Goal: Information Seeking & Learning: Learn about a topic

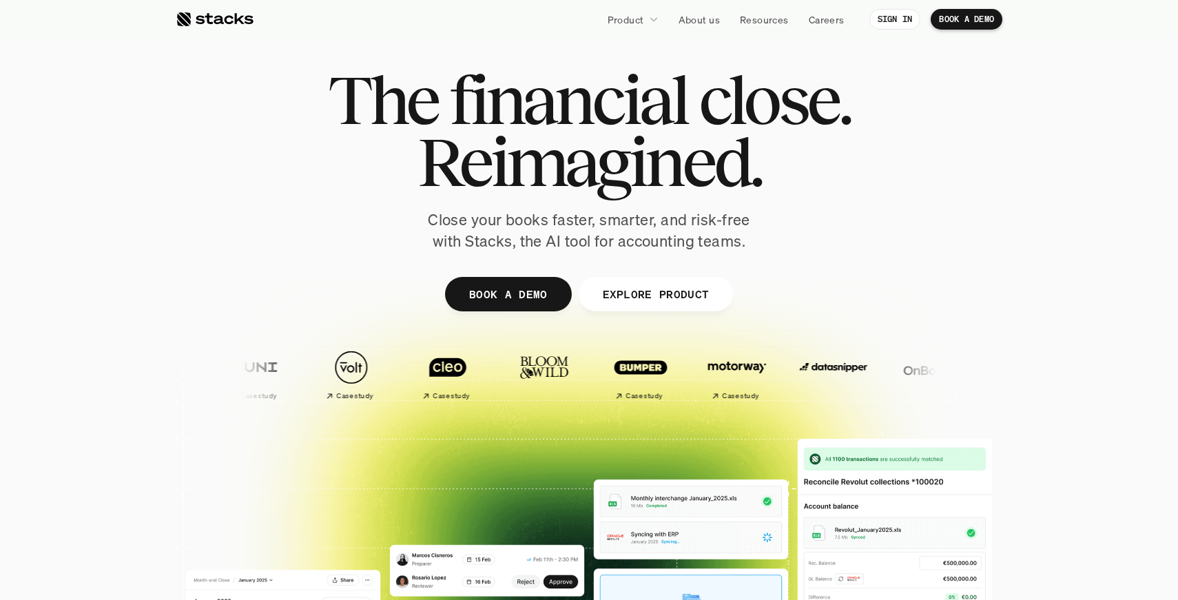
scroll to position [16, 0]
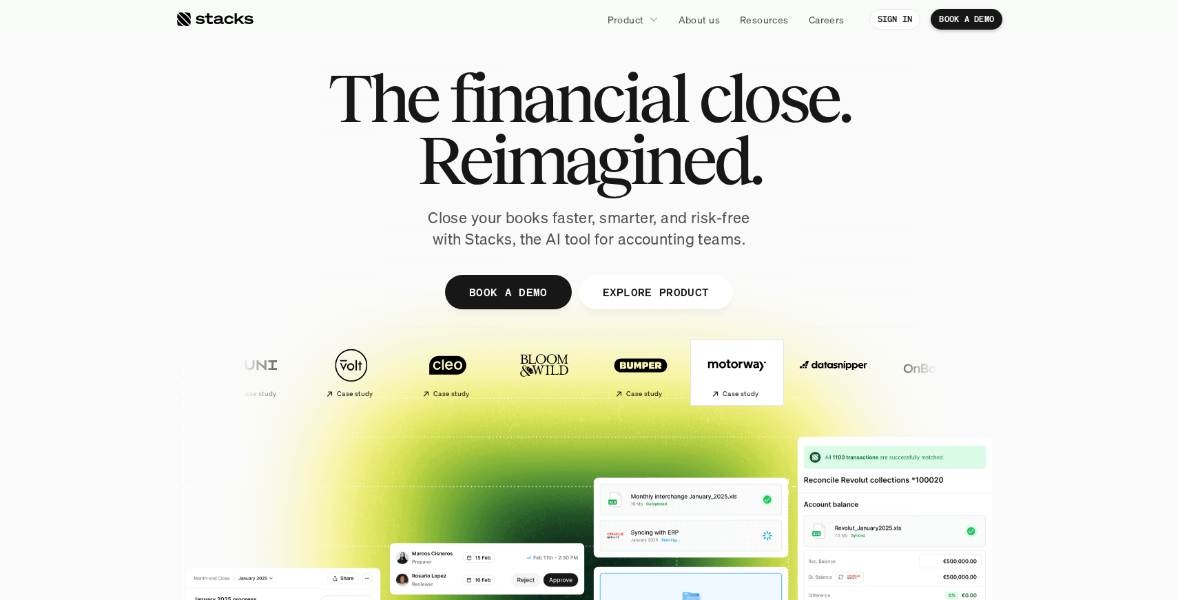
click at [681, 394] on h2 "Case study" at bounding box center [699, 394] width 37 height 8
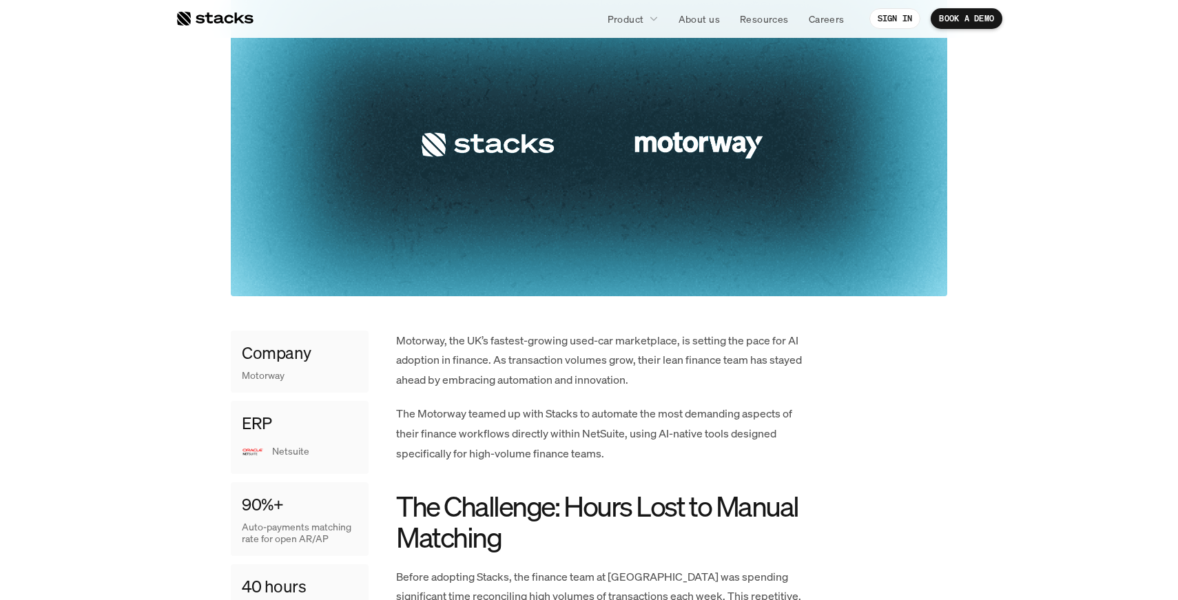
scroll to position [374, 0]
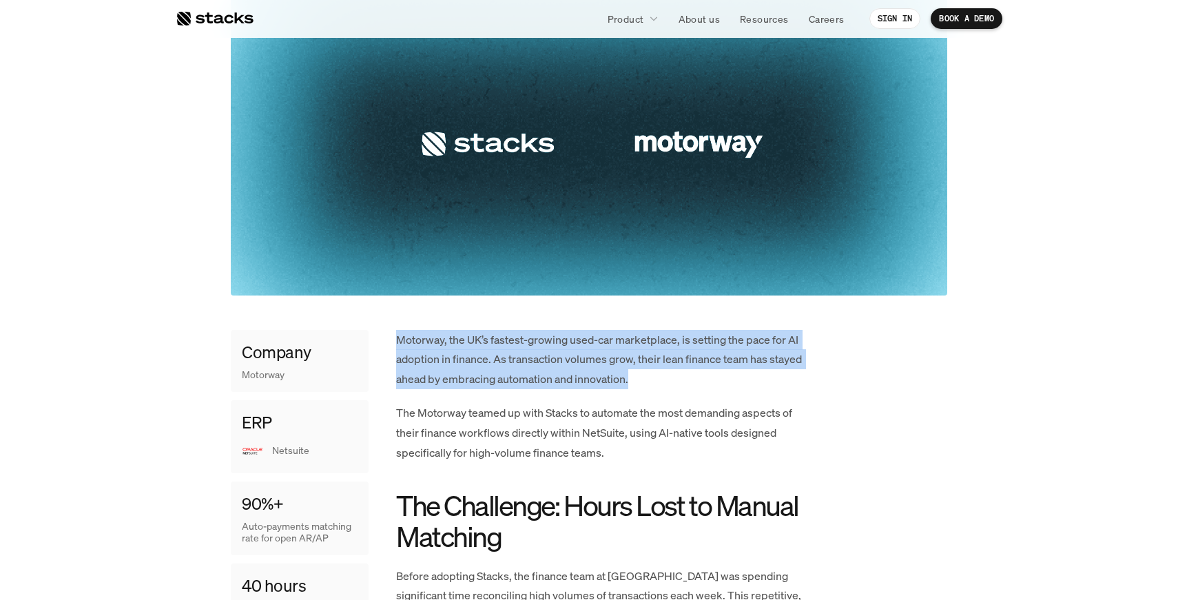
drag, startPoint x: 638, startPoint y: 378, endPoint x: 391, endPoint y: 327, distance: 252.5
copy p "Motorway, the UK’s fastest-growing used-car marketplace, is setting the pace fo…"
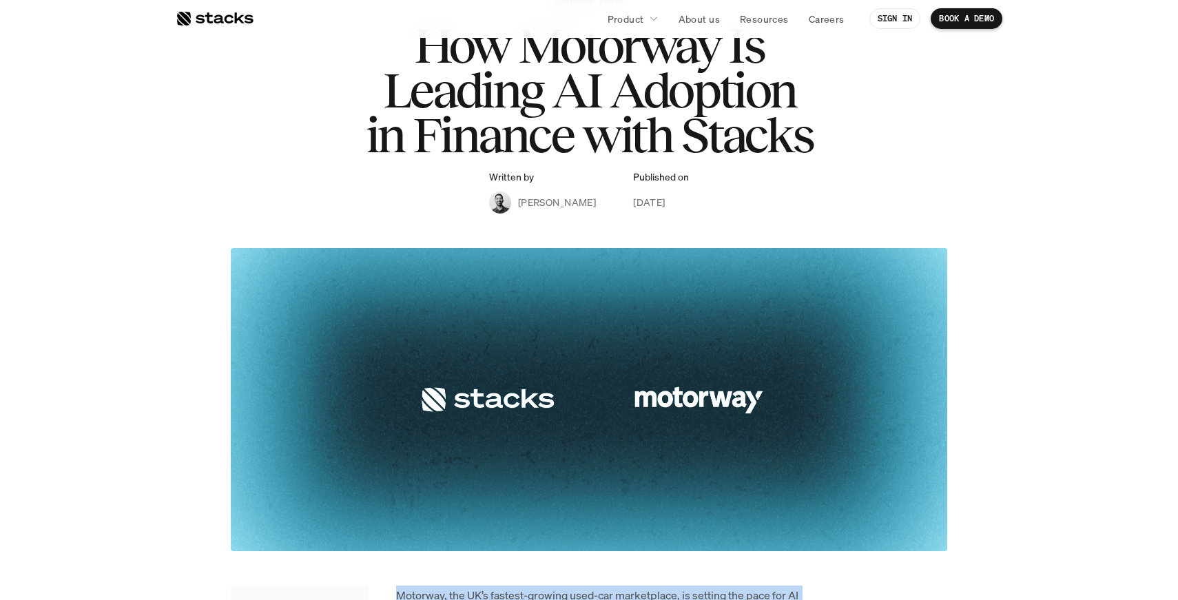
scroll to position [60, 0]
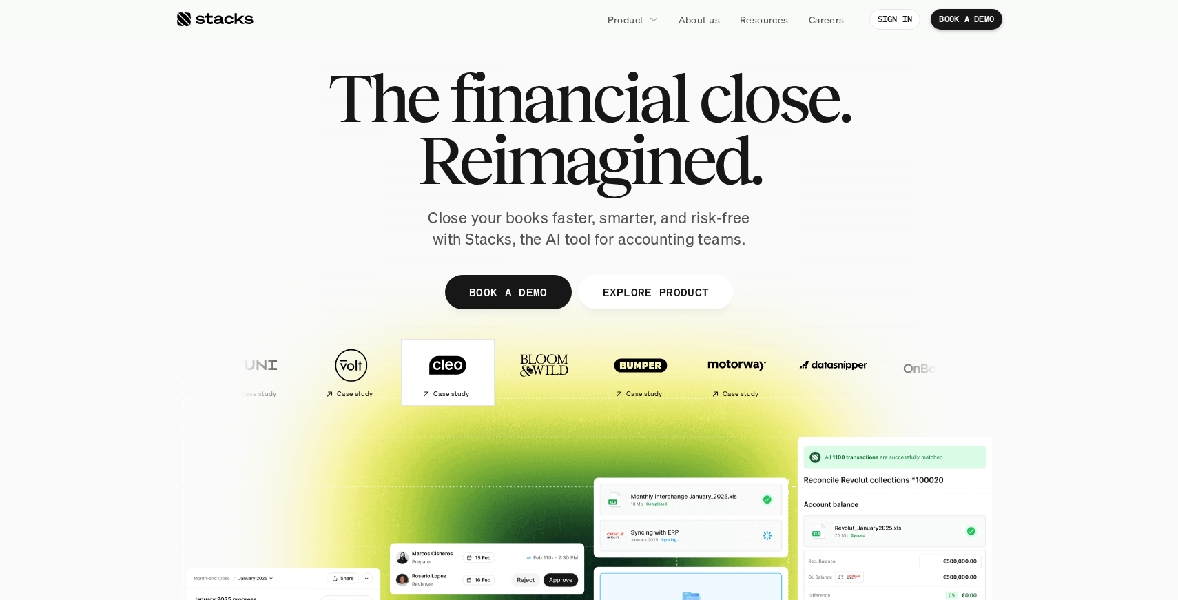
click at [394, 378] on img at bounding box center [434, 365] width 81 height 57
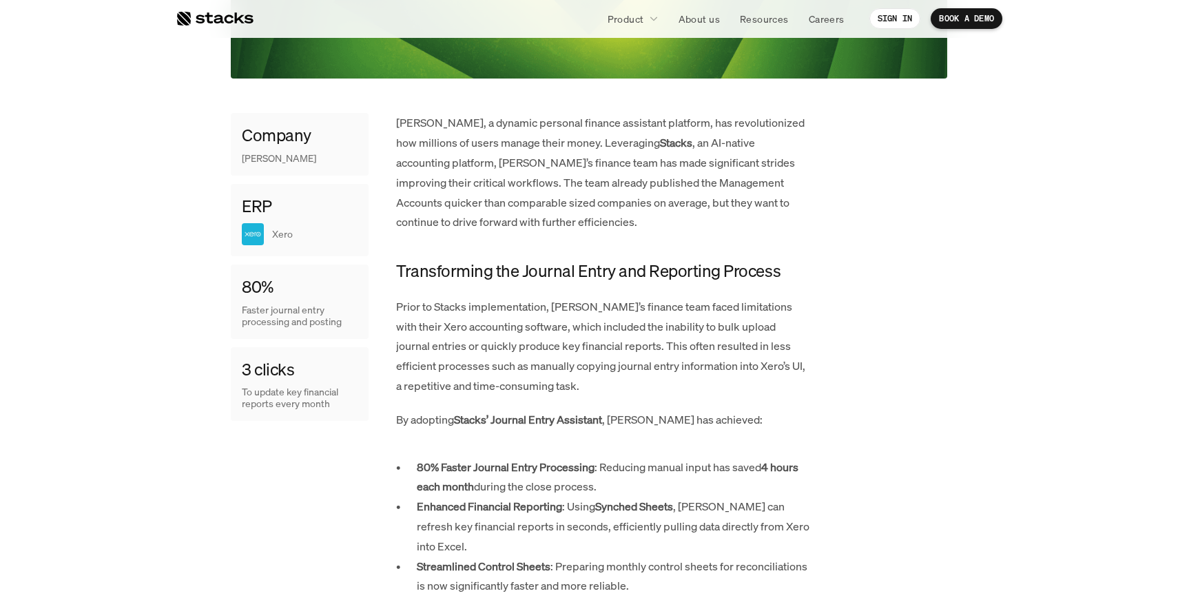
scroll to position [639, 0]
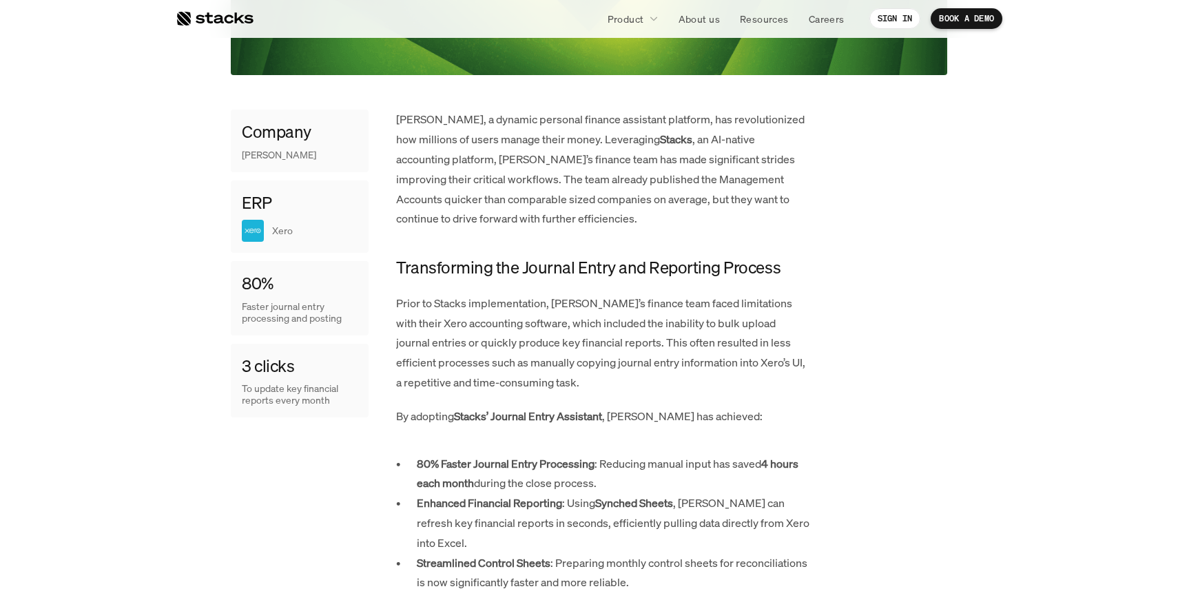
click at [403, 110] on p "[PERSON_NAME], a dynamic personal finance assistant platform, has revolutionize…" at bounding box center [602, 169] width 413 height 119
copy p "[PERSON_NAME]"
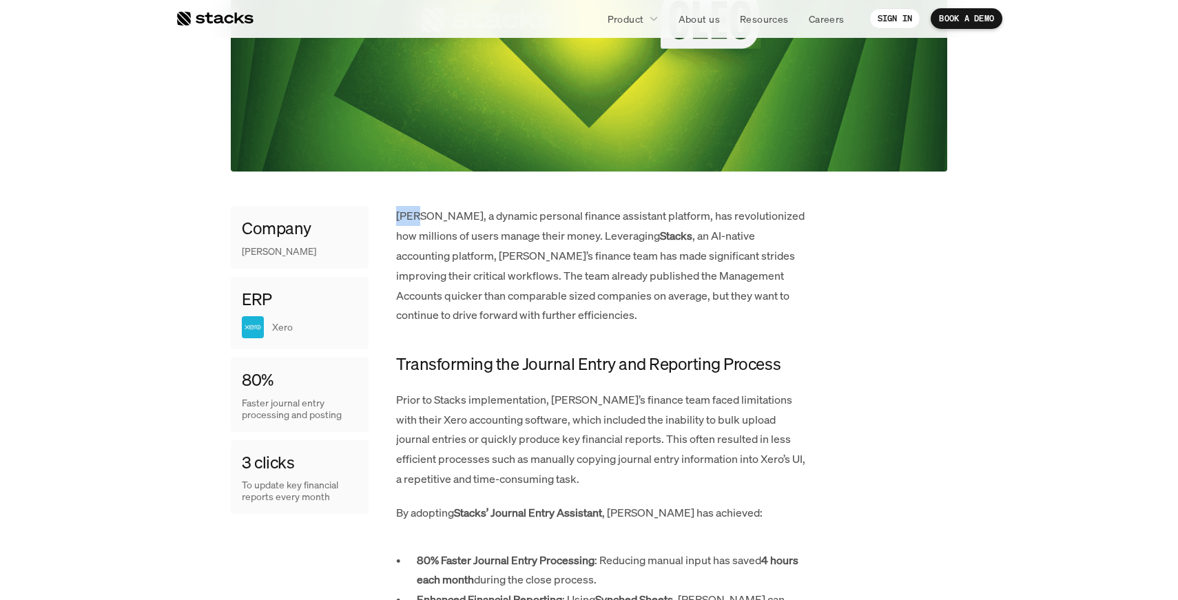
scroll to position [548, 0]
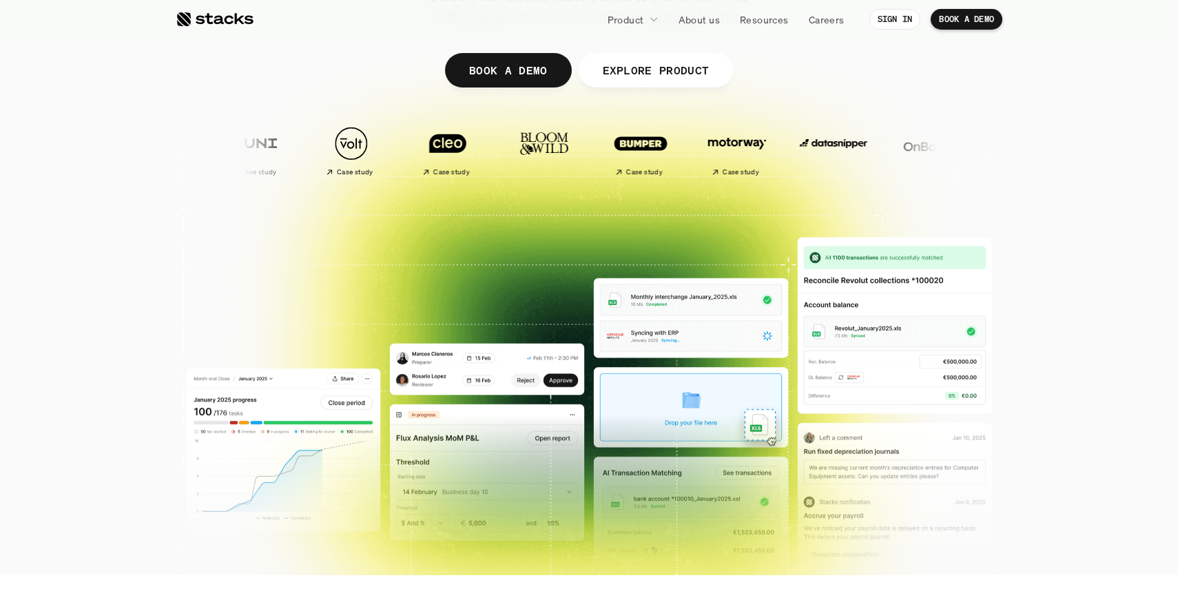
scroll to position [241, 0]
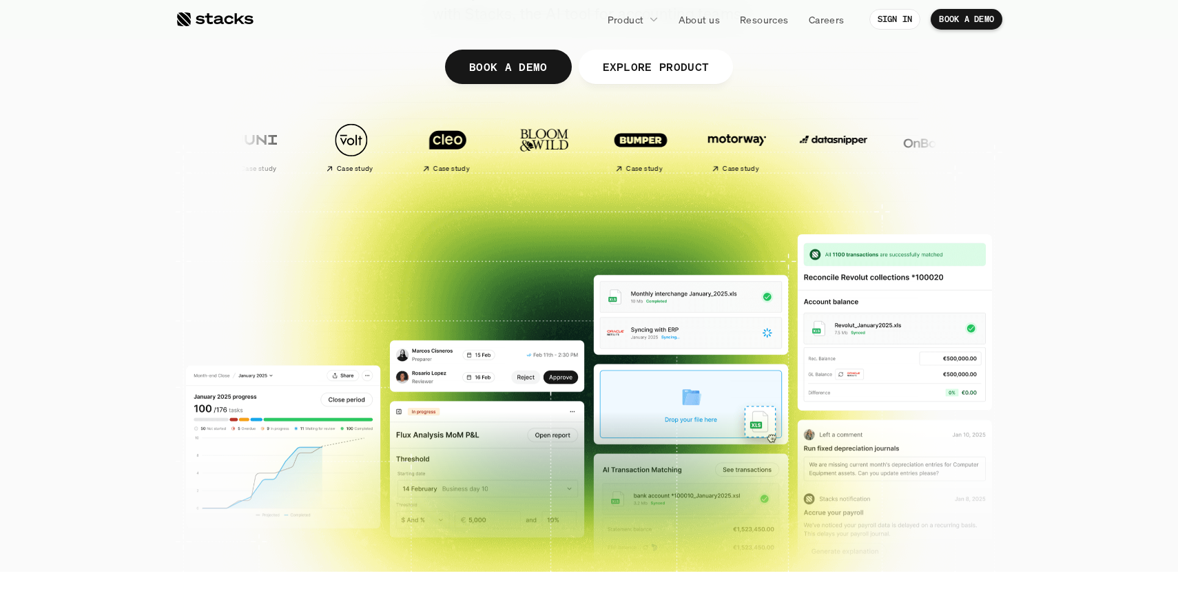
click at [1064, 136] on img at bounding box center [1104, 140] width 81 height 57
click at [1074, 138] on img at bounding box center [1114, 140] width 81 height 57
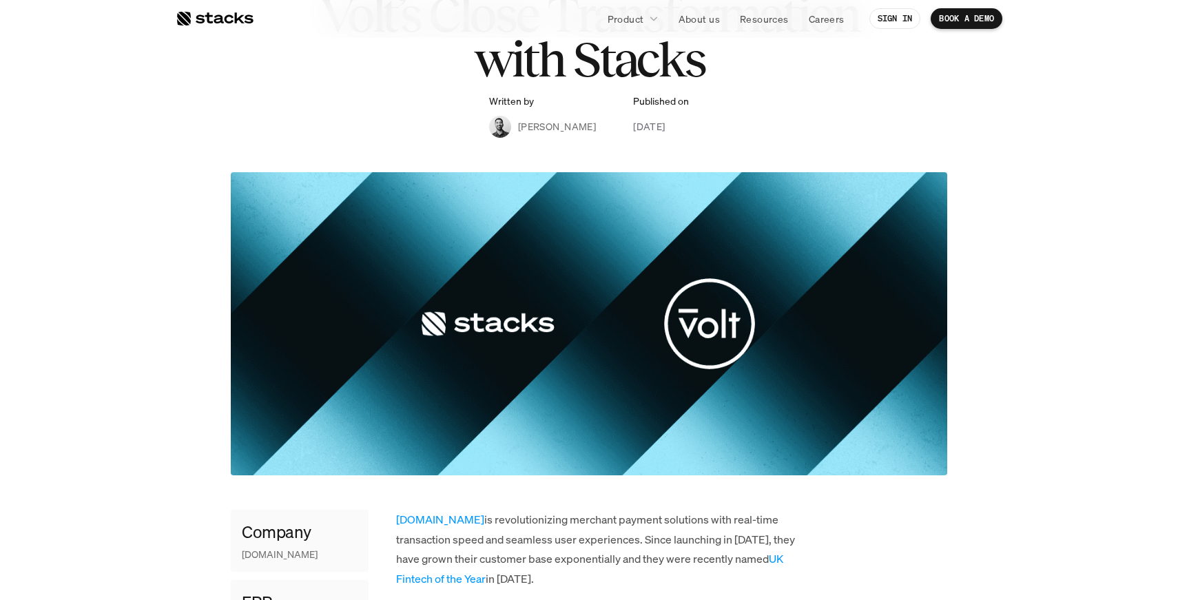
scroll to position [153, 0]
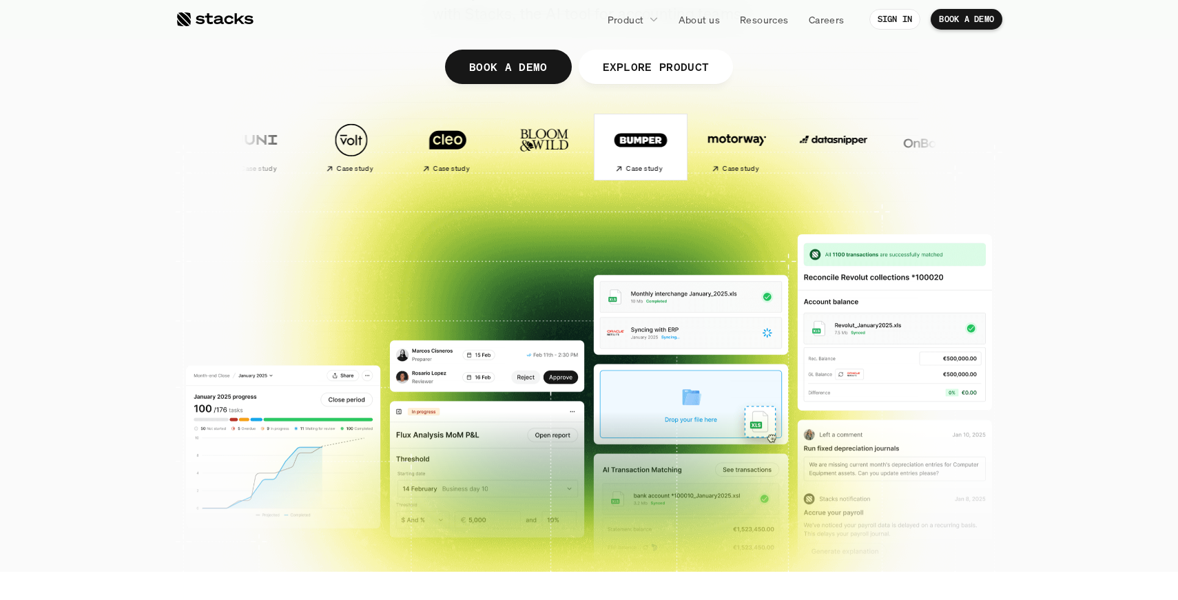
click at [575, 174] on div "Case study" at bounding box center [580, 169] width 48 height 14
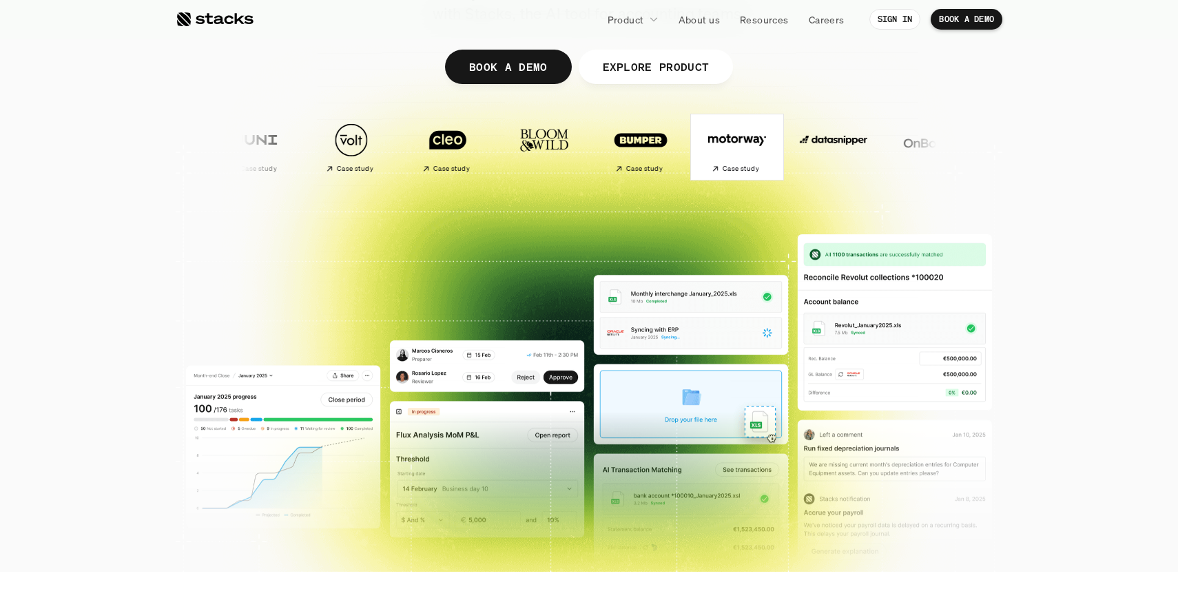
click at [707, 171] on h2 "Case study" at bounding box center [725, 169] width 37 height 8
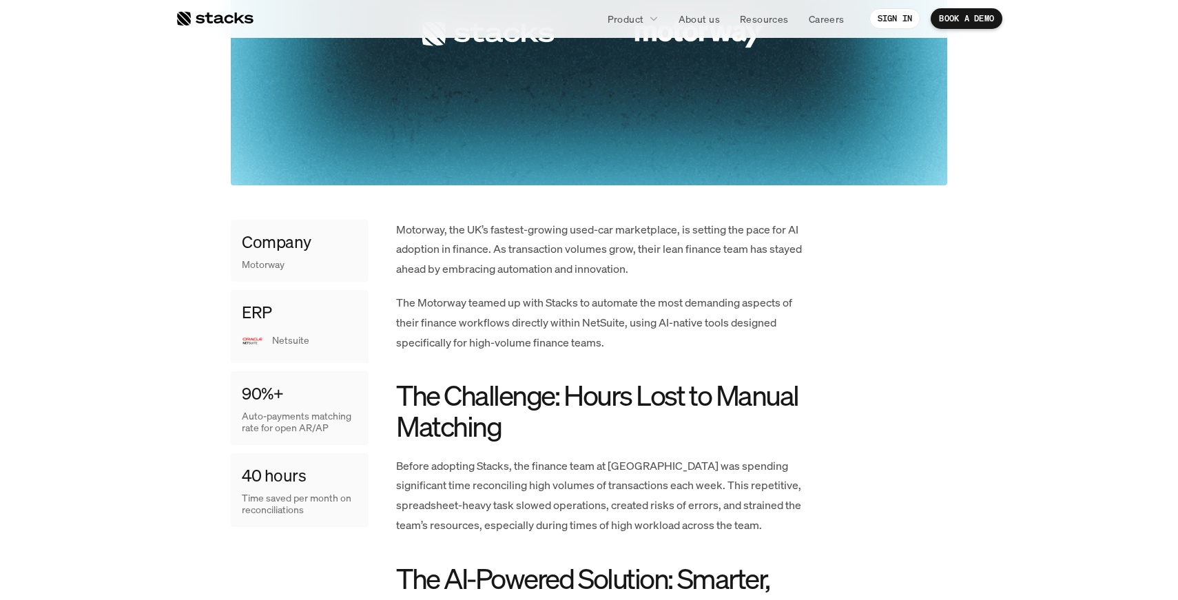
scroll to position [486, 0]
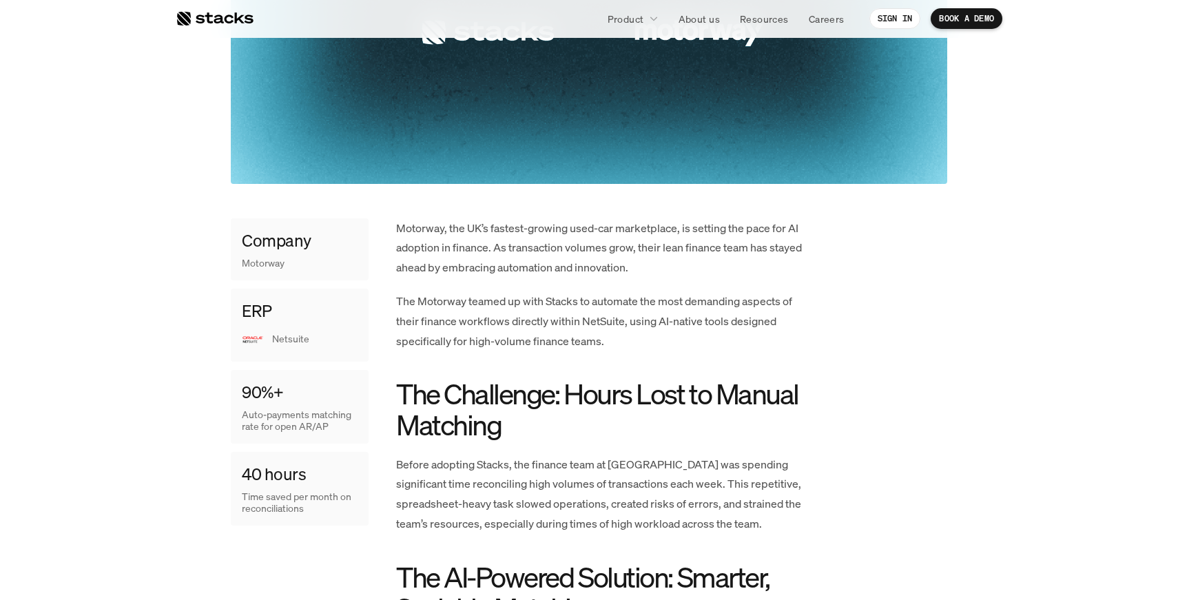
click at [424, 227] on p "Motorway, the UK’s fastest-growing used-car marketplace, is setting the pace fo…" at bounding box center [602, 247] width 413 height 59
copy p "Motorway"
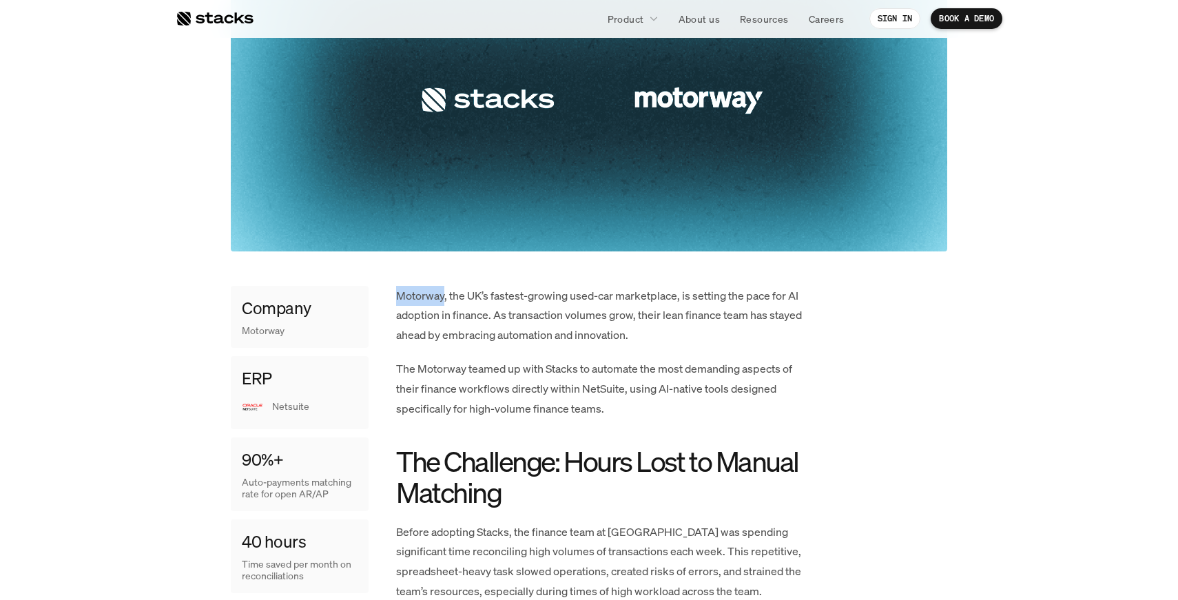
scroll to position [382, 0]
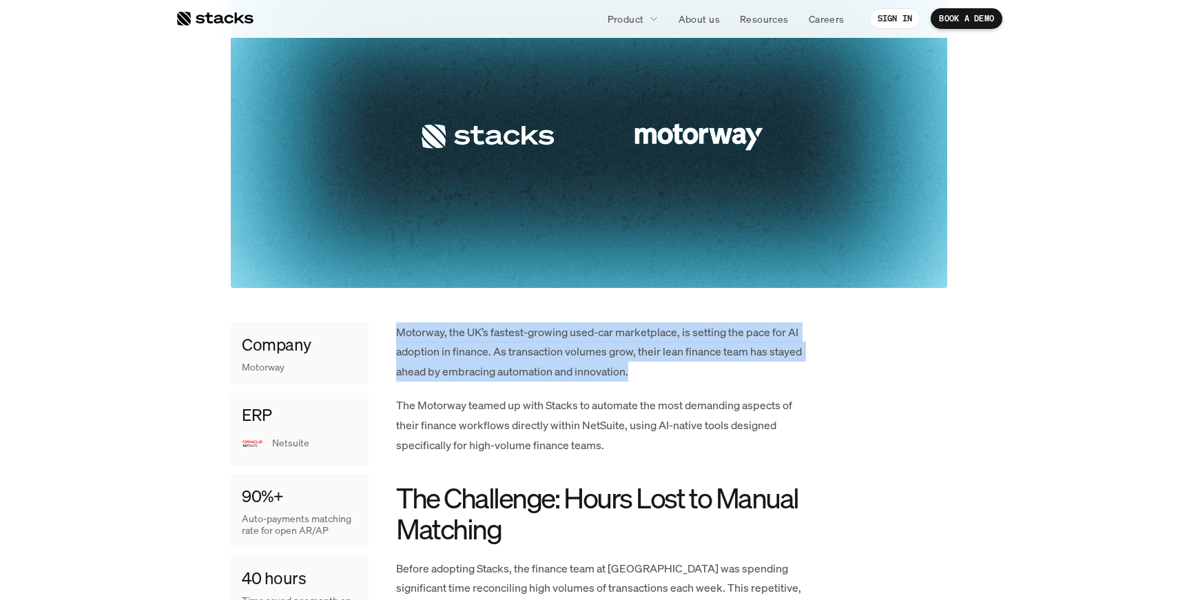
drag, startPoint x: 603, startPoint y: 370, endPoint x: 406, endPoint y: 318, distance: 203.9
